Goal: Check status: Check status

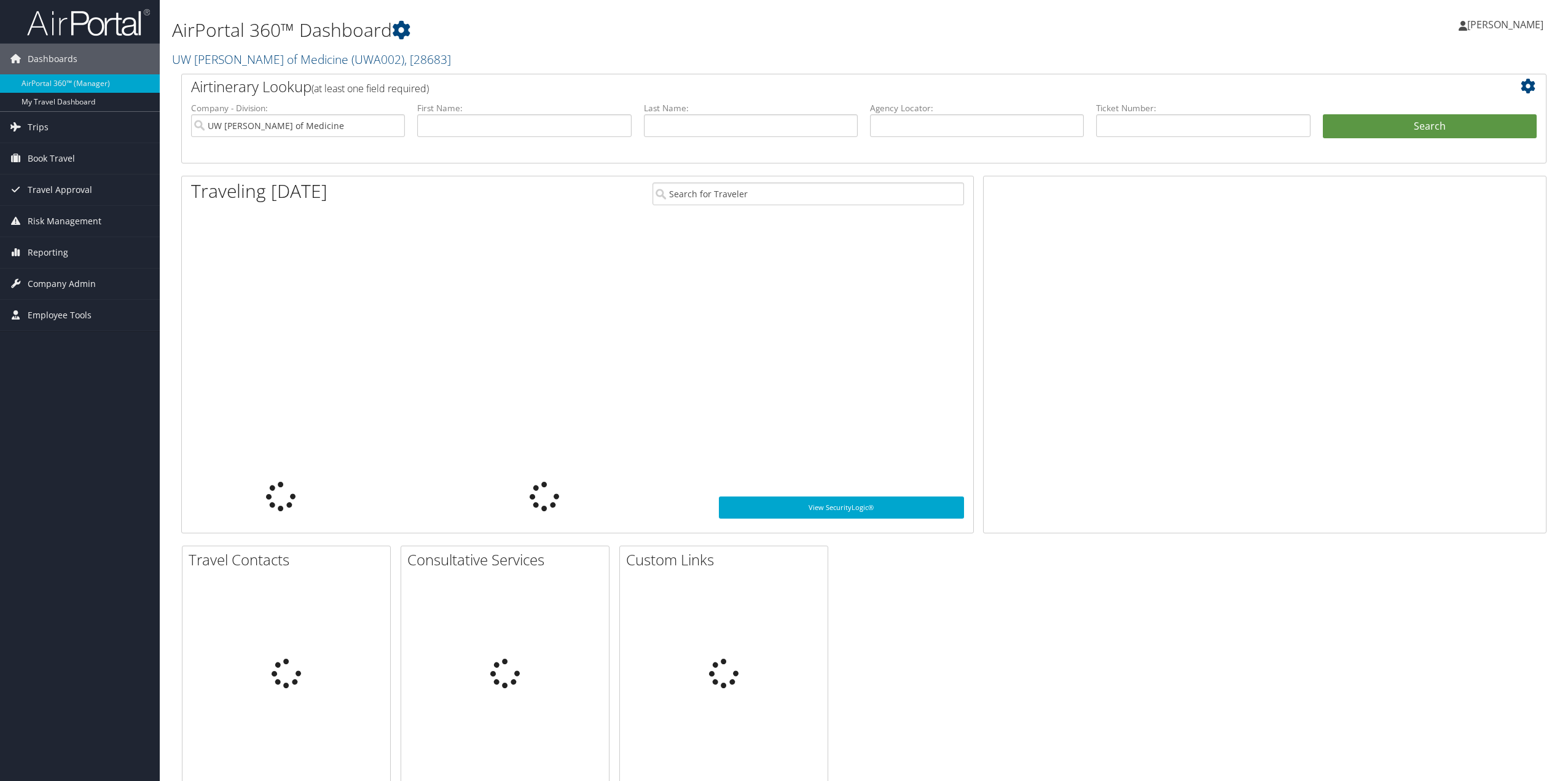
click at [1138, 140] on li "Ticket Number:" at bounding box center [1203, 130] width 226 height 57
click at [1143, 123] on input "text" at bounding box center [1203, 126] width 214 height 23
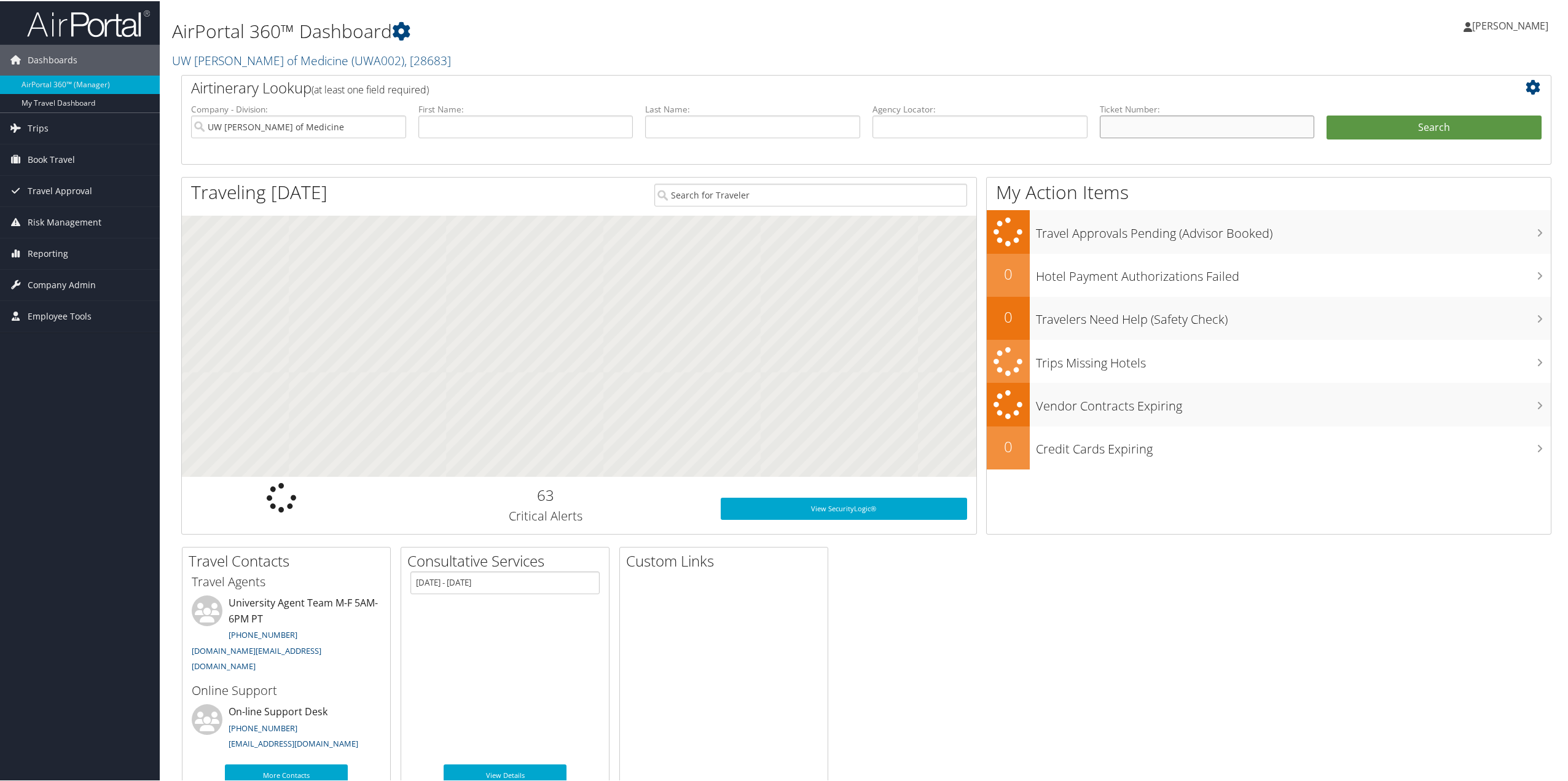
paste input "Ticket Number 0277310606915"
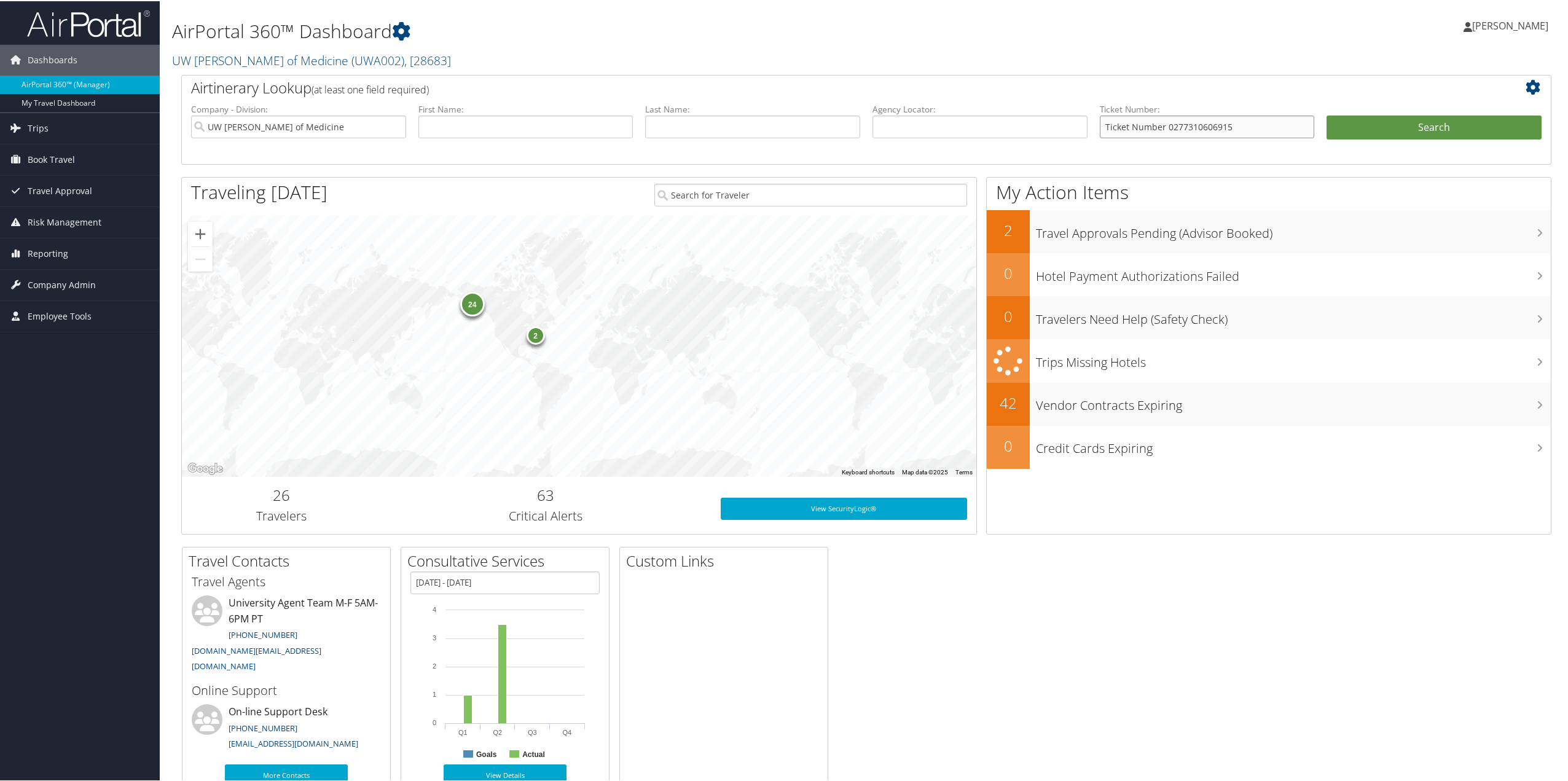
drag, startPoint x: 1164, startPoint y: 125, endPoint x: 862, endPoint y: 133, distance: 302.1
click at [860, 135] on ul "Company - Division: UW [PERSON_NAME] of Medicine First Name: Last Name: Agency …" at bounding box center [867, 133] width 1363 height 61
type input "0277310606915"
click at [1327, 114] on button "Search" at bounding box center [1434, 126] width 215 height 24
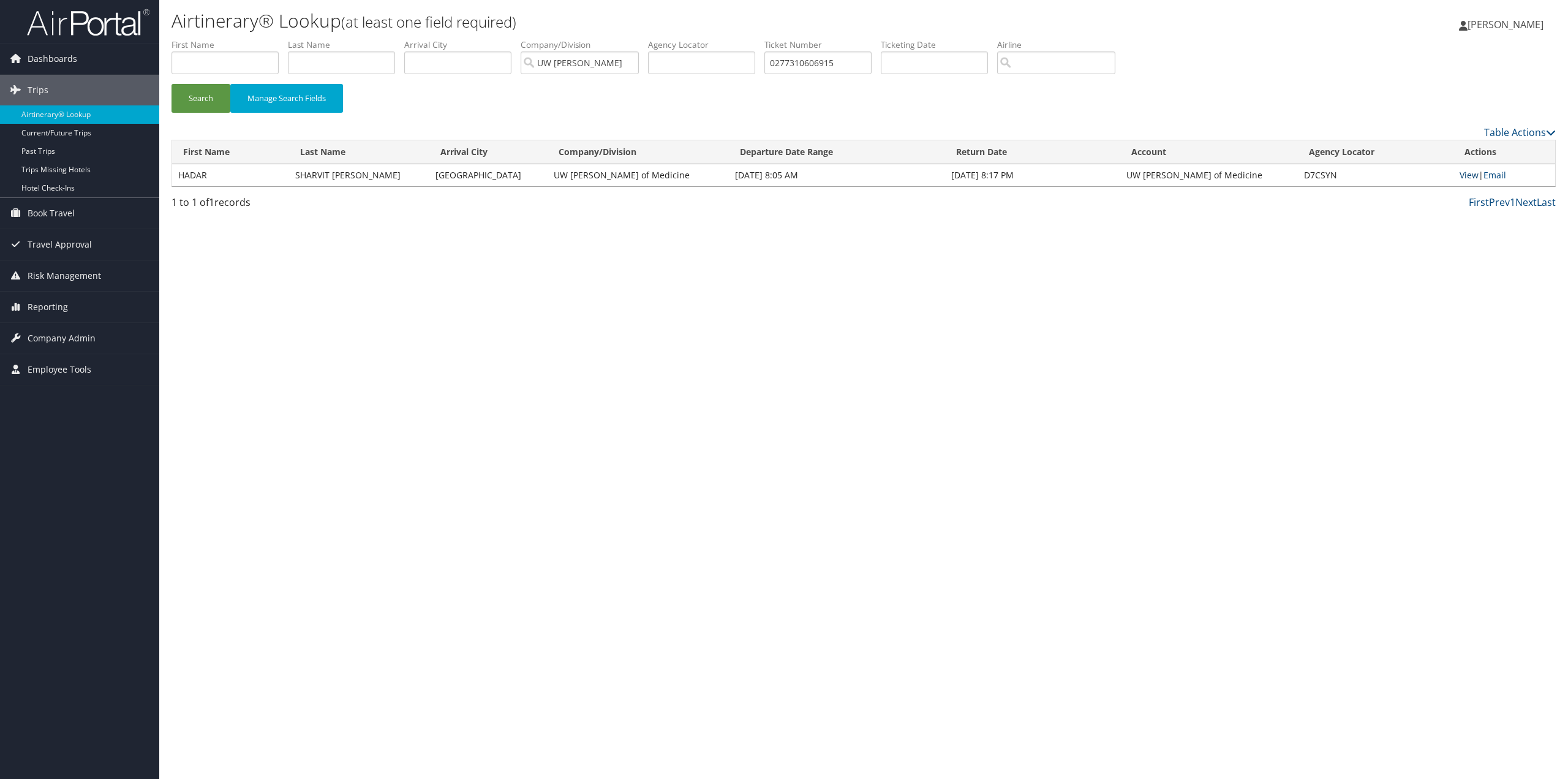
click at [1476, 181] on td "View | Email" at bounding box center [1504, 175] width 102 height 22
click at [1476, 177] on link "View" at bounding box center [1469, 175] width 19 height 11
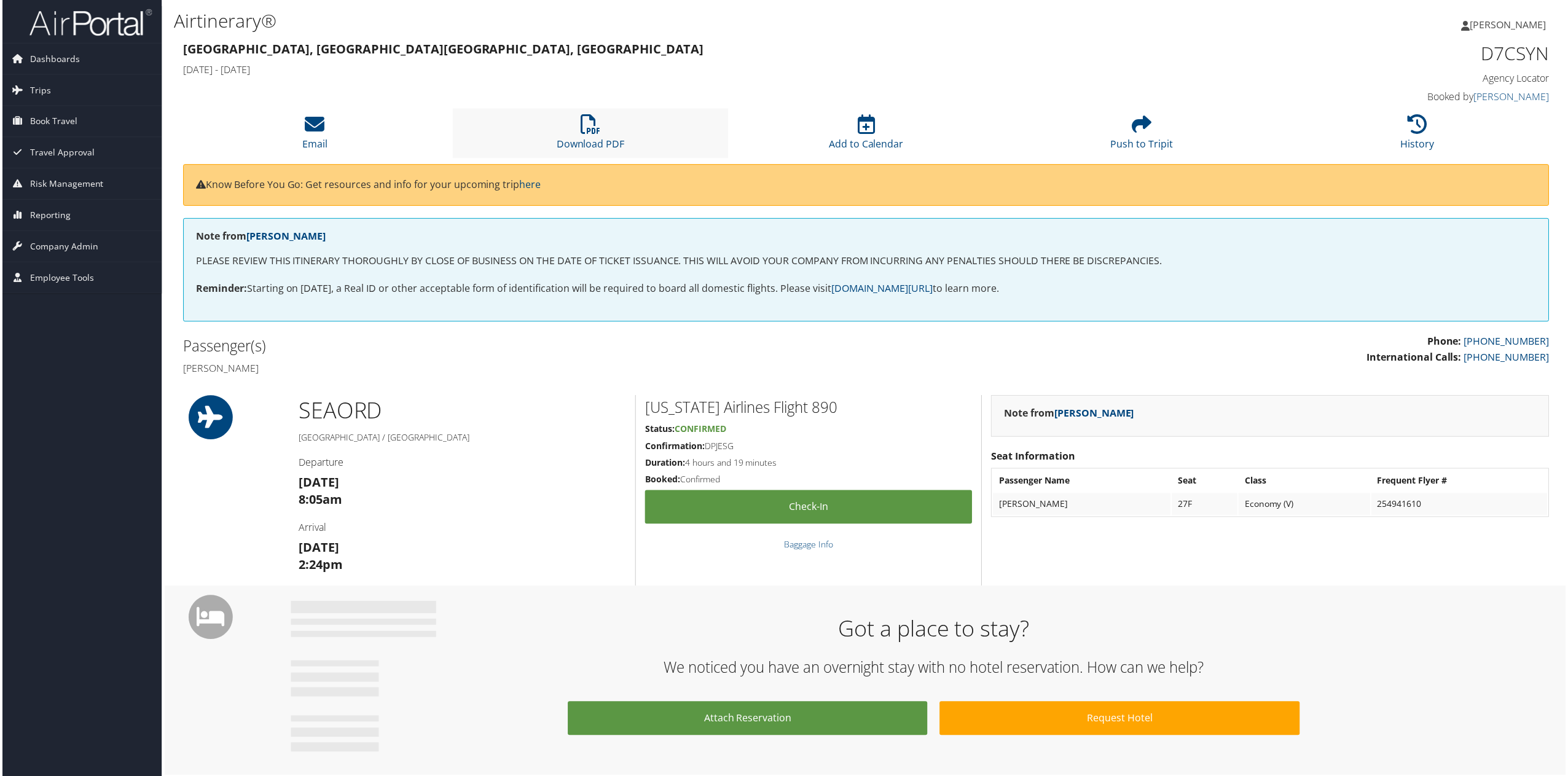
click at [603, 114] on li "Download PDF" at bounding box center [590, 133] width 277 height 50
